Goal: Ask a question

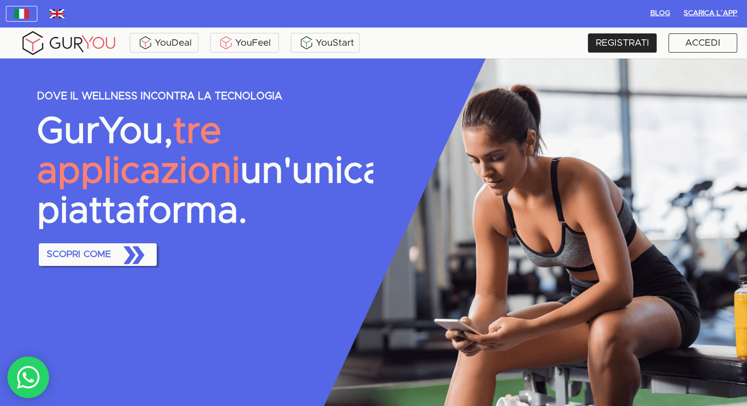
click at [126, 270] on icon "button" at bounding box center [133, 255] width 30 height 30
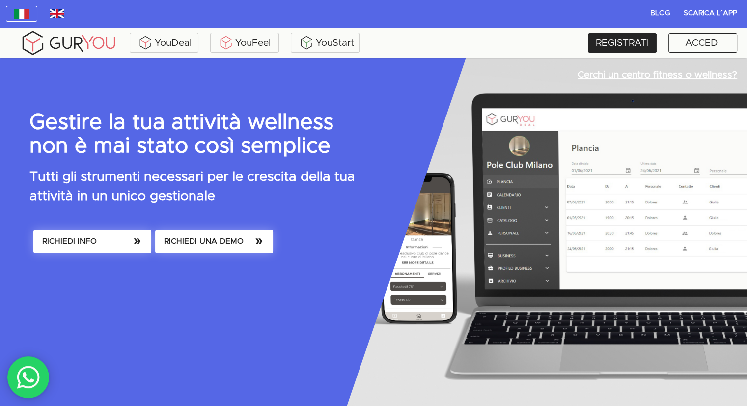
click at [117, 240] on span "RICHIEDI INFO" at bounding box center [92, 241] width 100 height 14
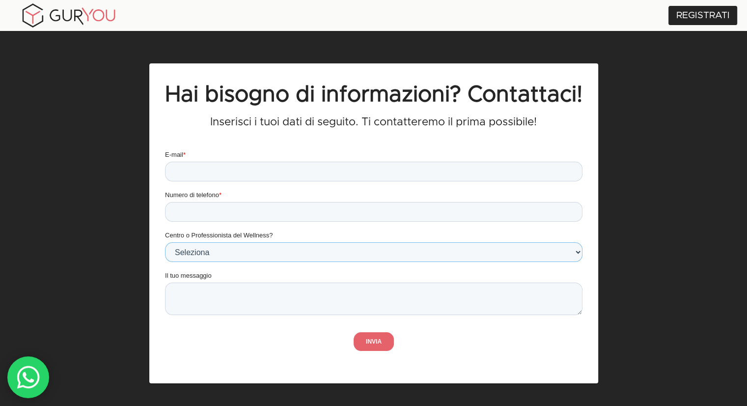
click at [273, 254] on select "Seleziona Centro Professionista" at bounding box center [373, 252] width 417 height 20
click at [268, 252] on select "Seleziona Centro Professionista" at bounding box center [373, 252] width 417 height 20
click at [253, 295] on textarea "Il tuo messaggio" at bounding box center [373, 298] width 417 height 32
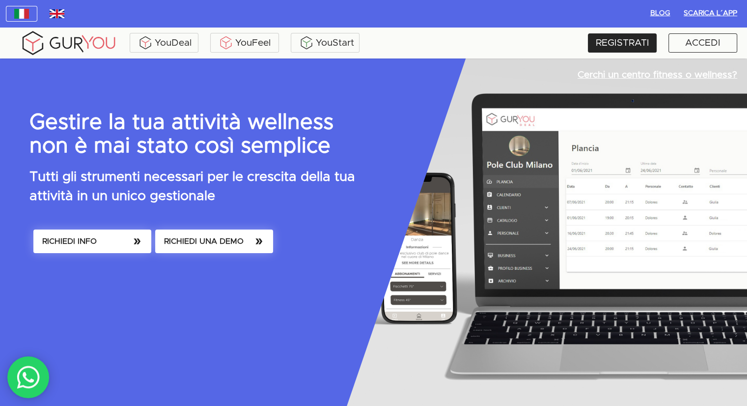
click at [93, 236] on span "RICHIEDI INFO" at bounding box center [92, 241] width 100 height 14
click at [216, 242] on span "RICHIEDI UNA DEMO" at bounding box center [214, 241] width 100 height 14
